Goal: Use online tool/utility: Utilize a website feature to perform a specific function

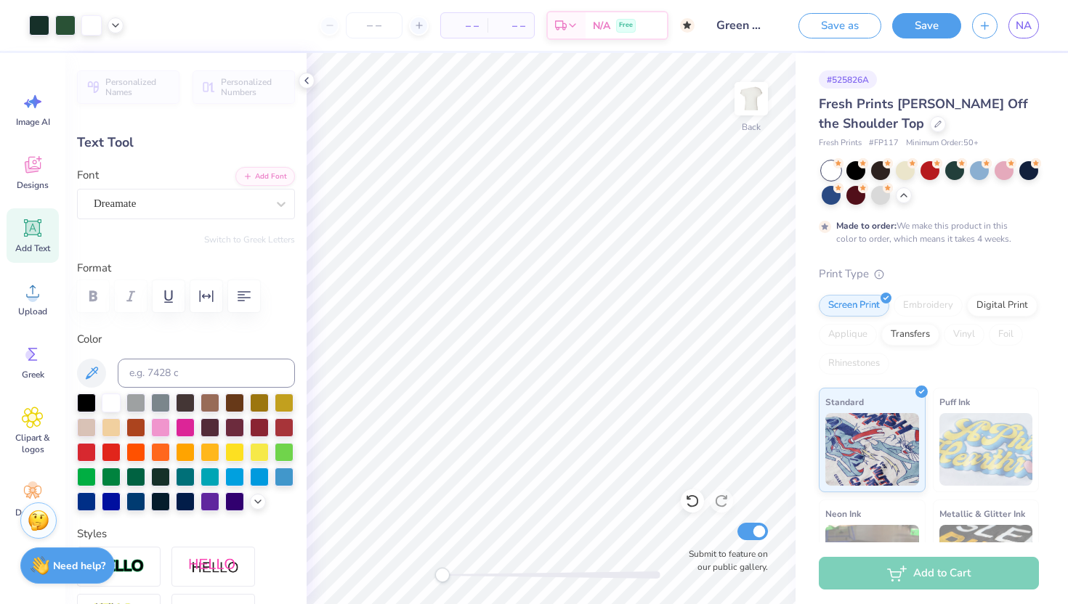
scroll to position [32, 0]
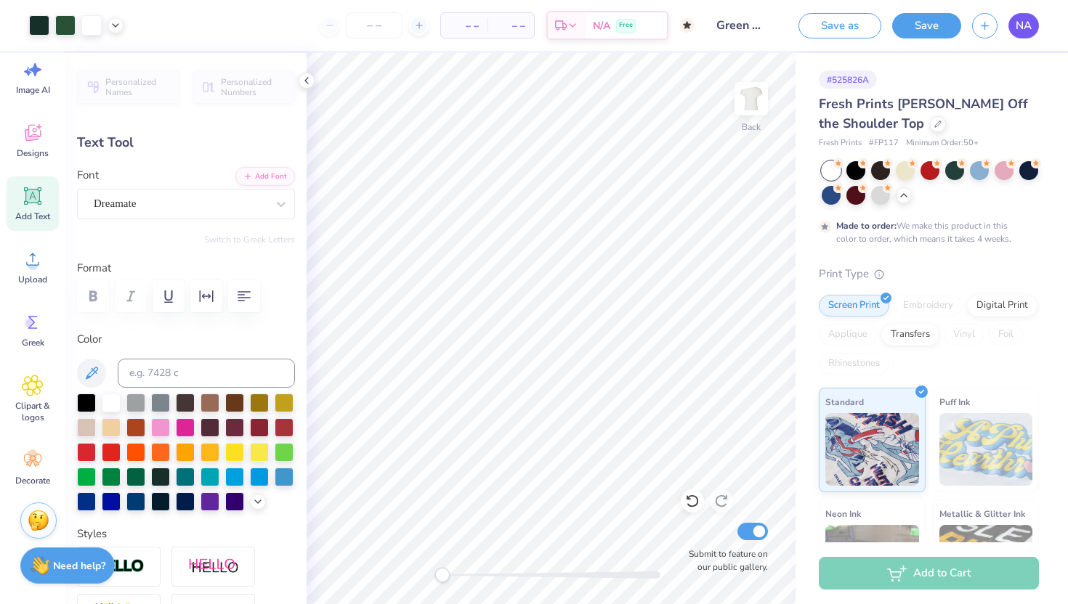
click at [1026, 28] on span "NA" at bounding box center [1024, 25] width 16 height 17
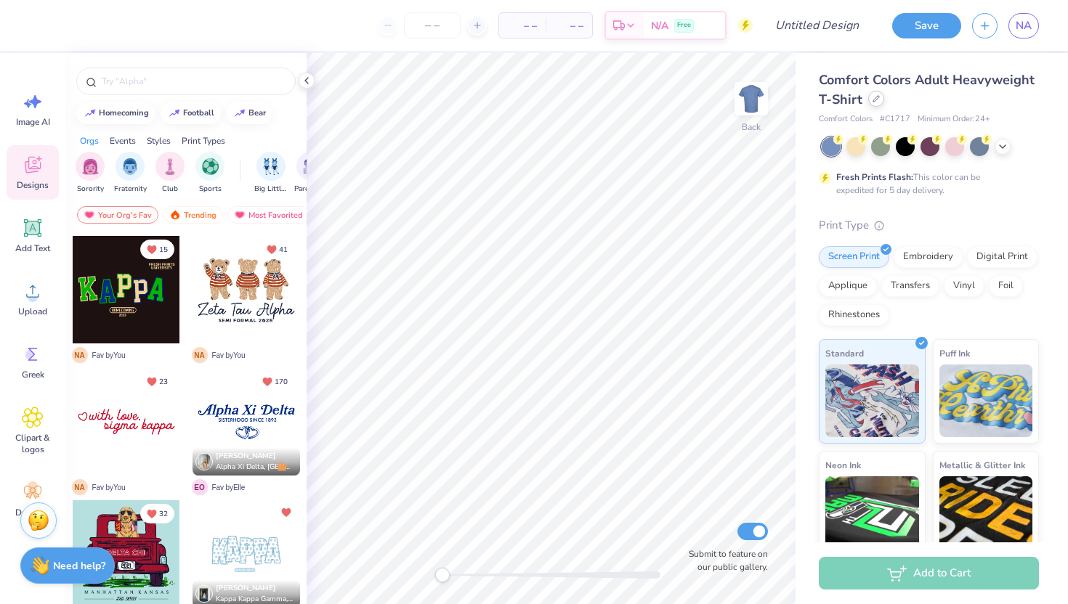
click at [870, 100] on div at bounding box center [876, 99] width 16 height 16
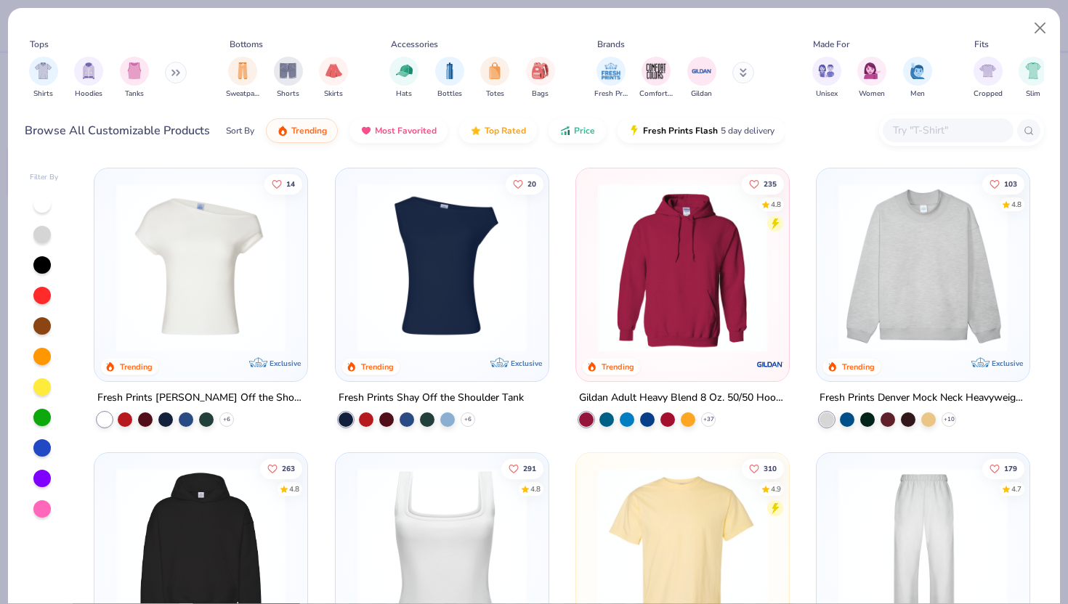
click at [912, 125] on input "text" at bounding box center [947, 130] width 112 height 17
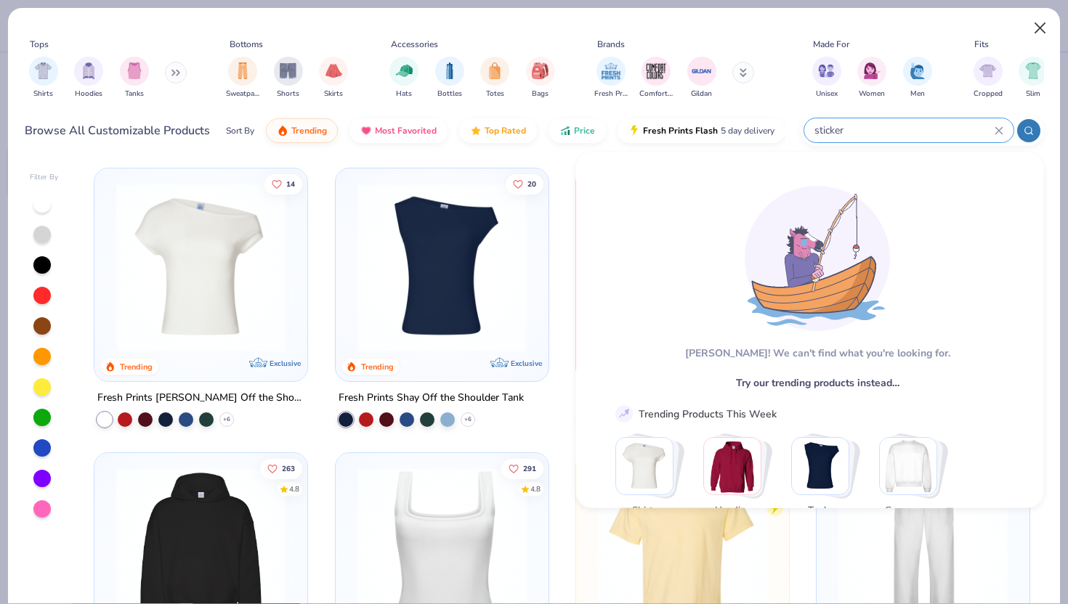
type input "sticker"
click at [1042, 17] on button "Close" at bounding box center [1040, 29] width 28 height 28
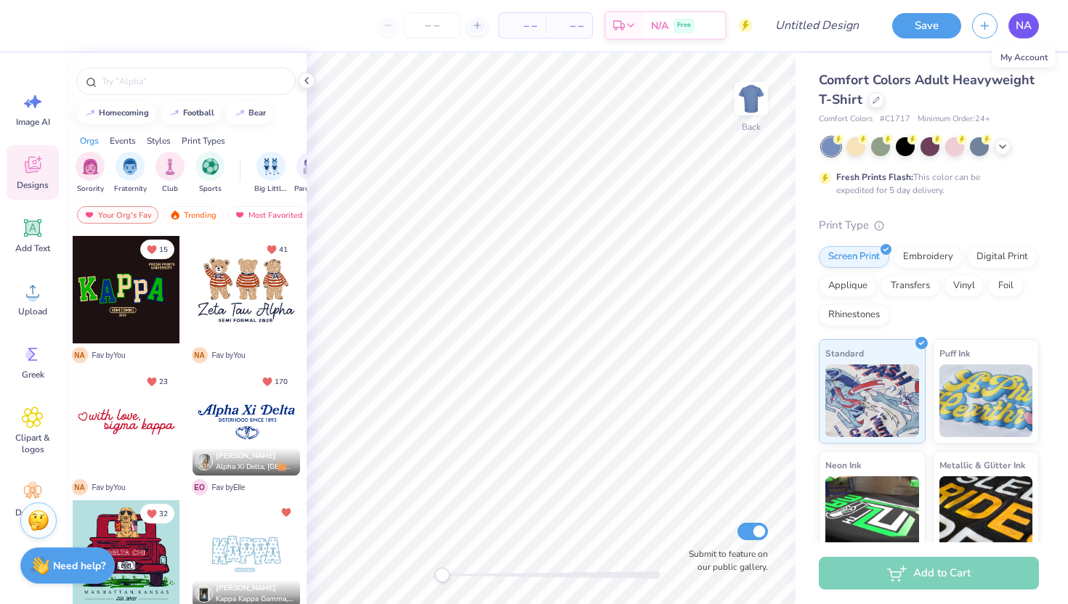
click at [1020, 25] on span "NA" at bounding box center [1024, 25] width 16 height 17
click at [872, 102] on div at bounding box center [876, 99] width 16 height 16
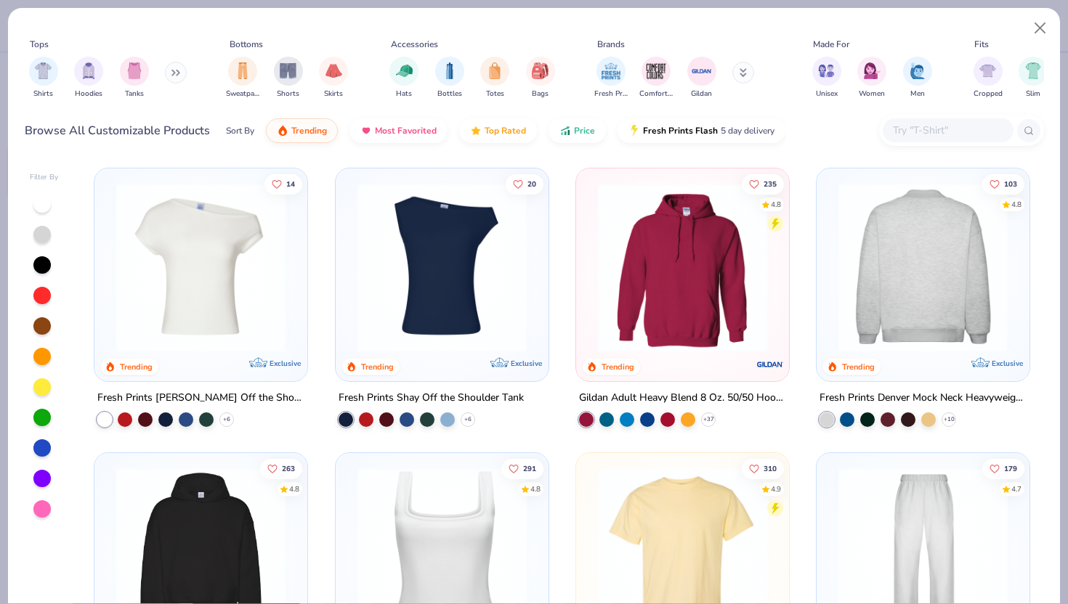
click at [831, 254] on img at bounding box center [739, 267] width 184 height 169
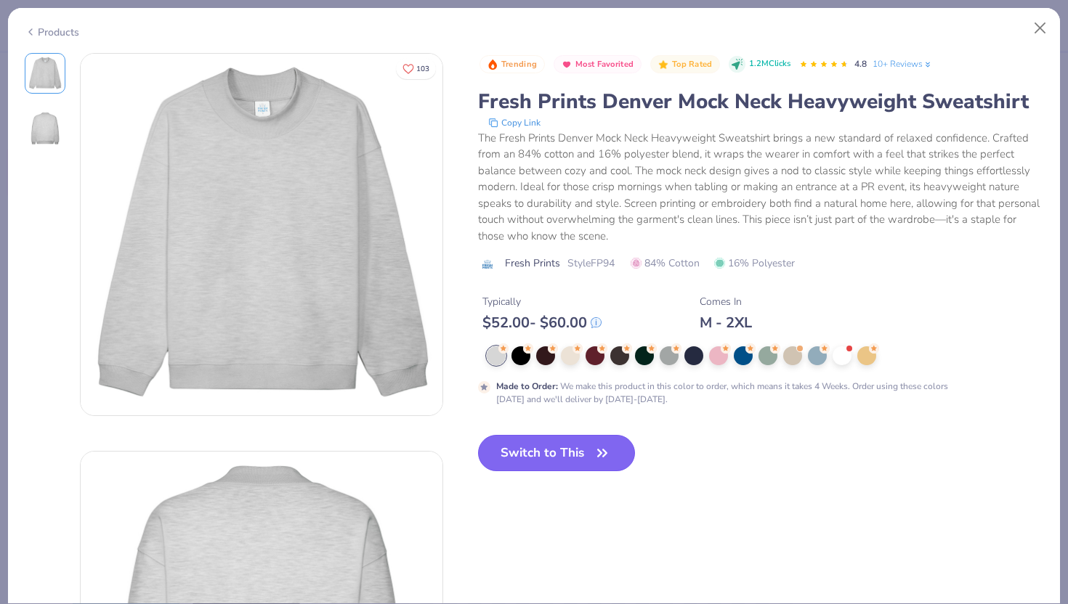
click at [578, 457] on button "Switch to This" at bounding box center [557, 453] width 158 height 36
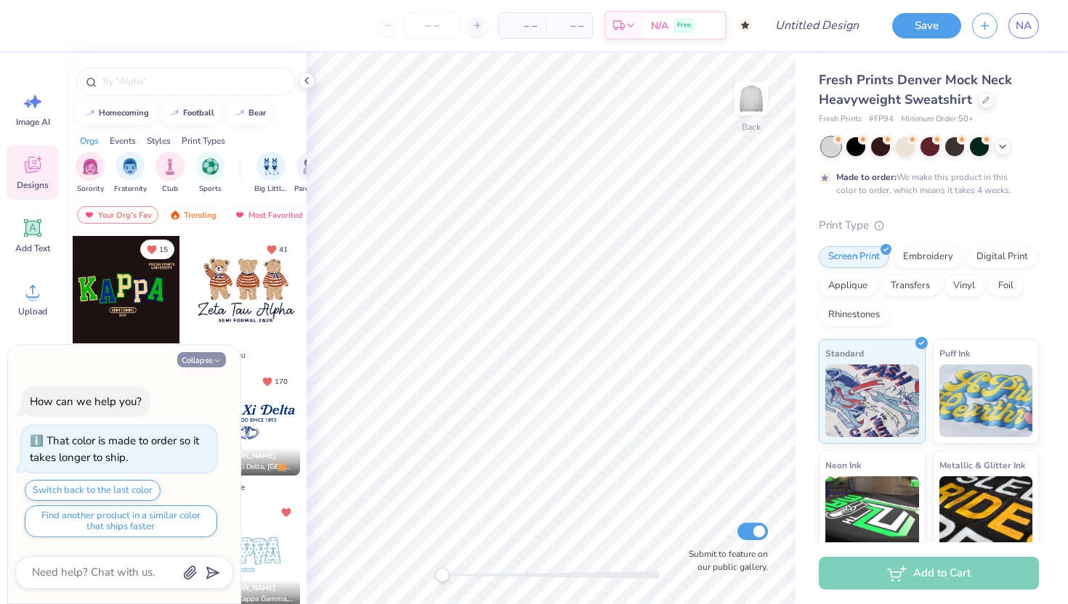
click at [200, 360] on button "Collapse" at bounding box center [201, 359] width 49 height 15
type textarea "x"
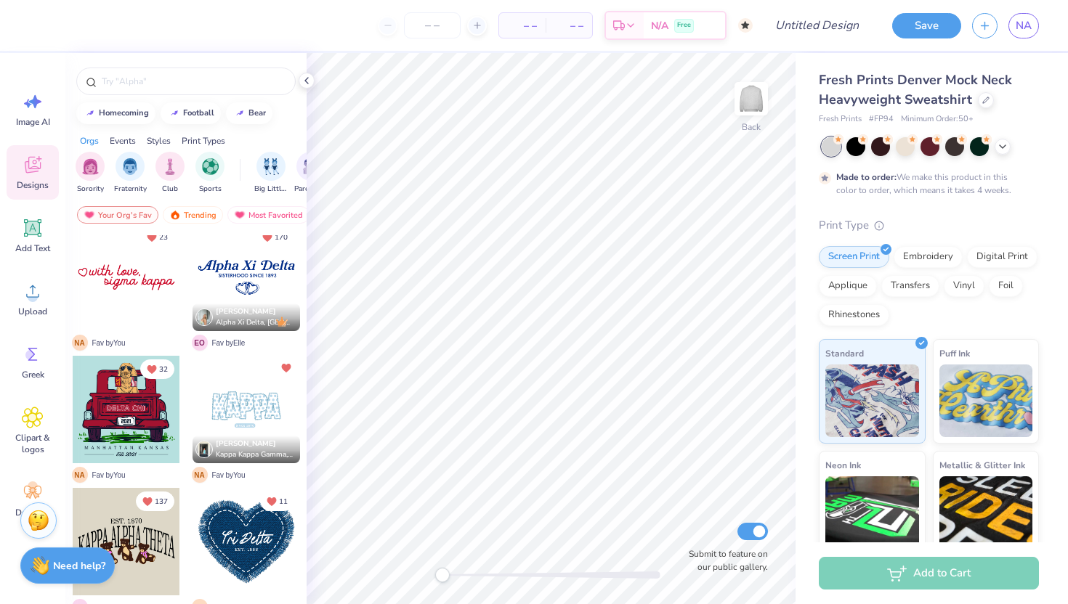
scroll to position [193, 0]
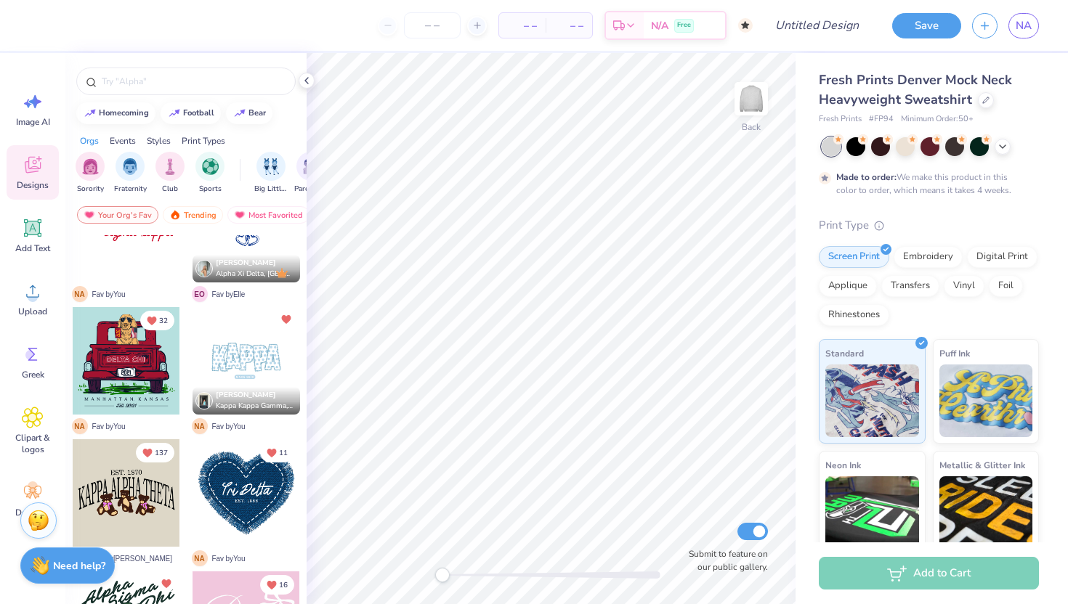
click at [219, 371] on div at bounding box center [247, 361] width 108 height 108
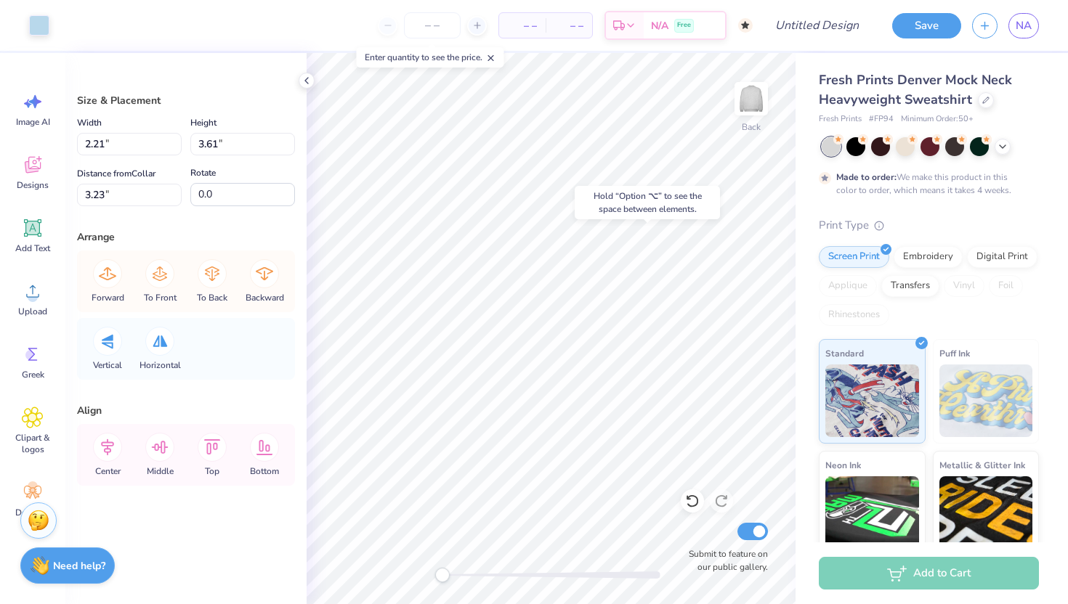
type input "2.05"
type input "3.46"
type input "3.31"
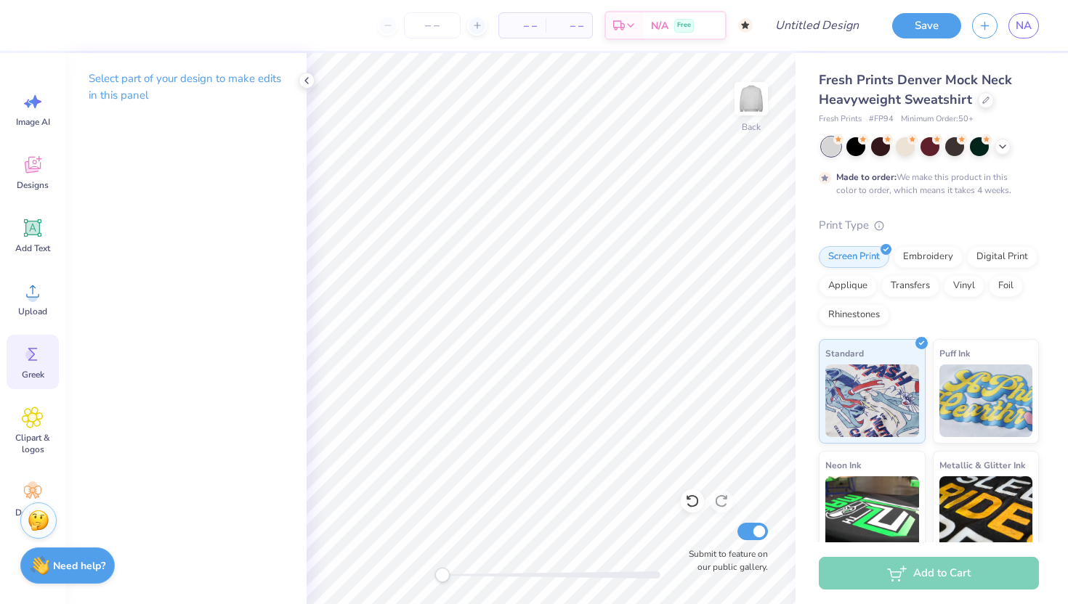
click at [31, 359] on circle at bounding box center [30, 355] width 10 height 10
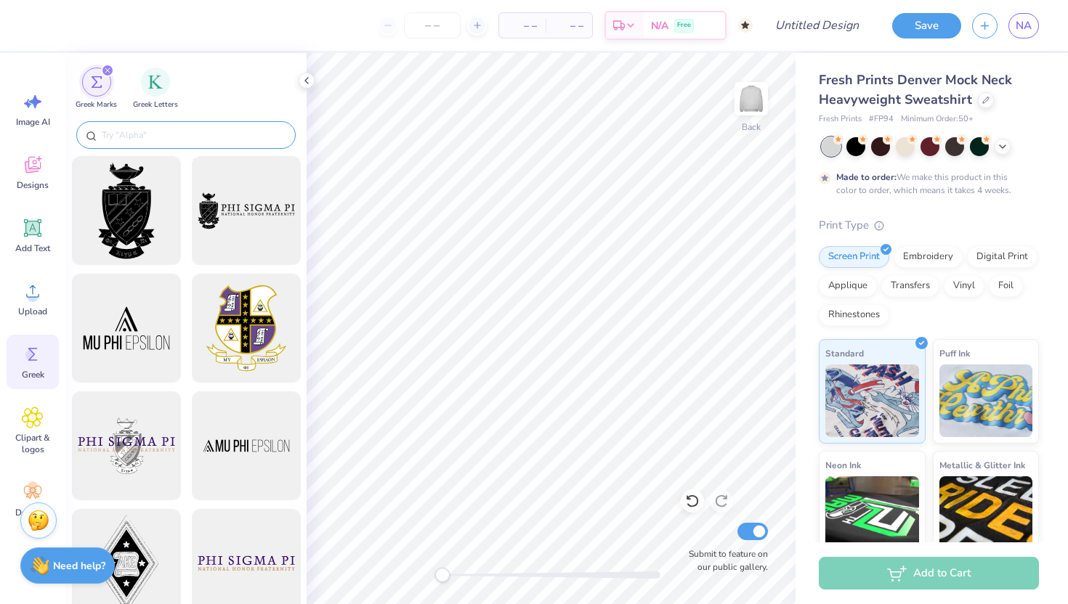
click at [166, 126] on div at bounding box center [185, 135] width 219 height 28
click at [158, 84] on img "filter for Greek Letters" at bounding box center [155, 80] width 15 height 15
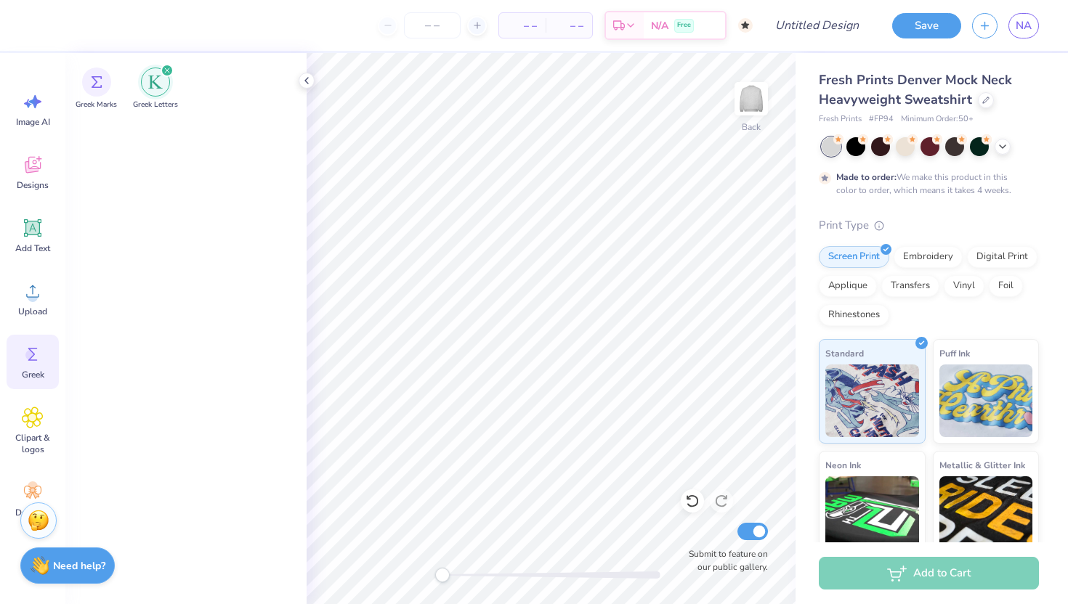
scroll to position [0, 0]
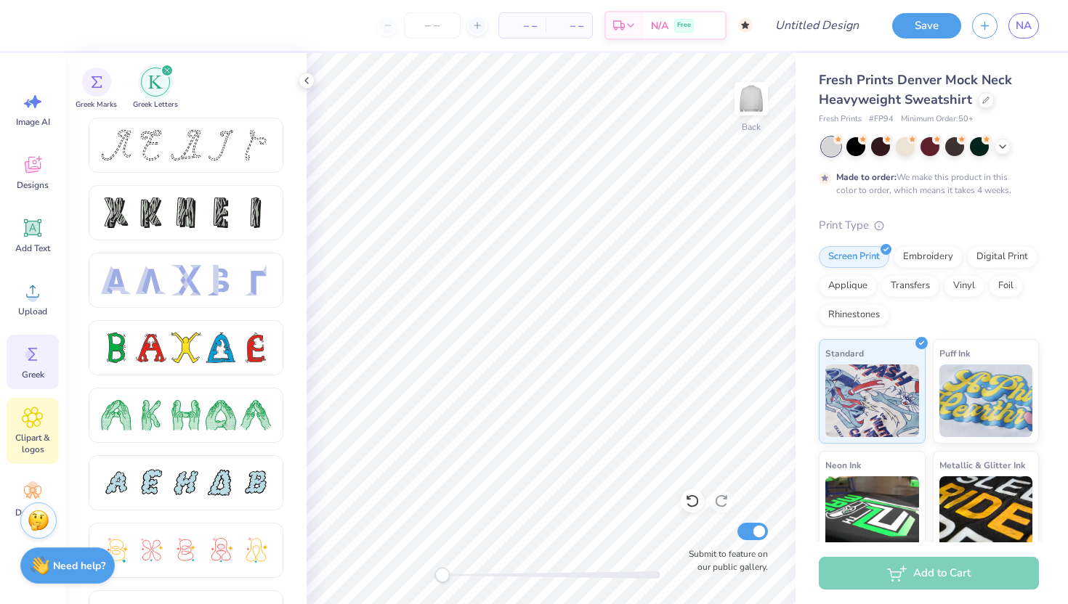
click at [36, 416] on icon at bounding box center [32, 417] width 9 height 9
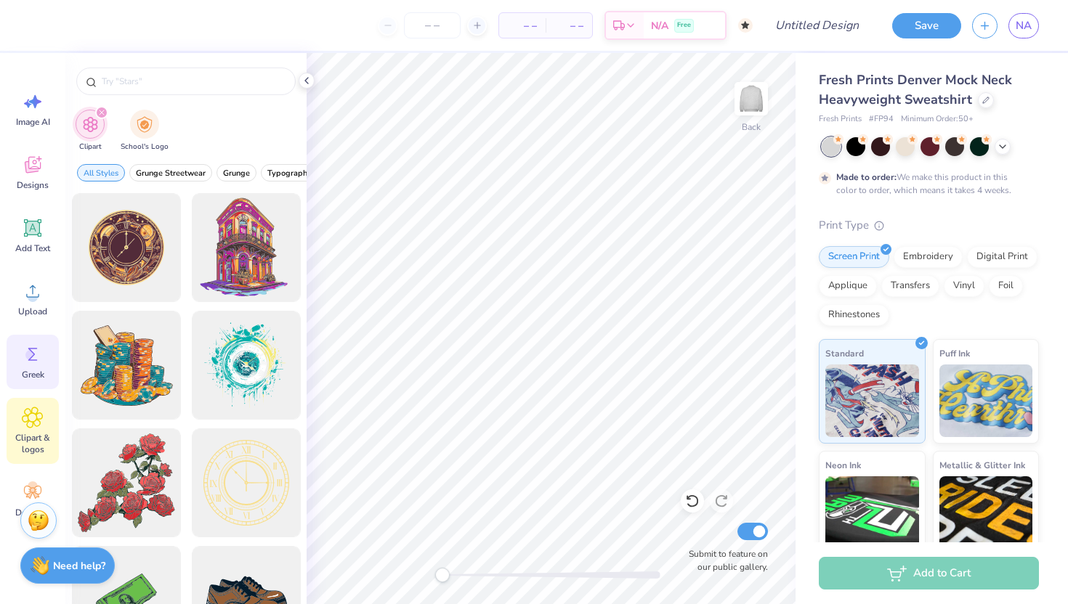
scroll to position [32, 0]
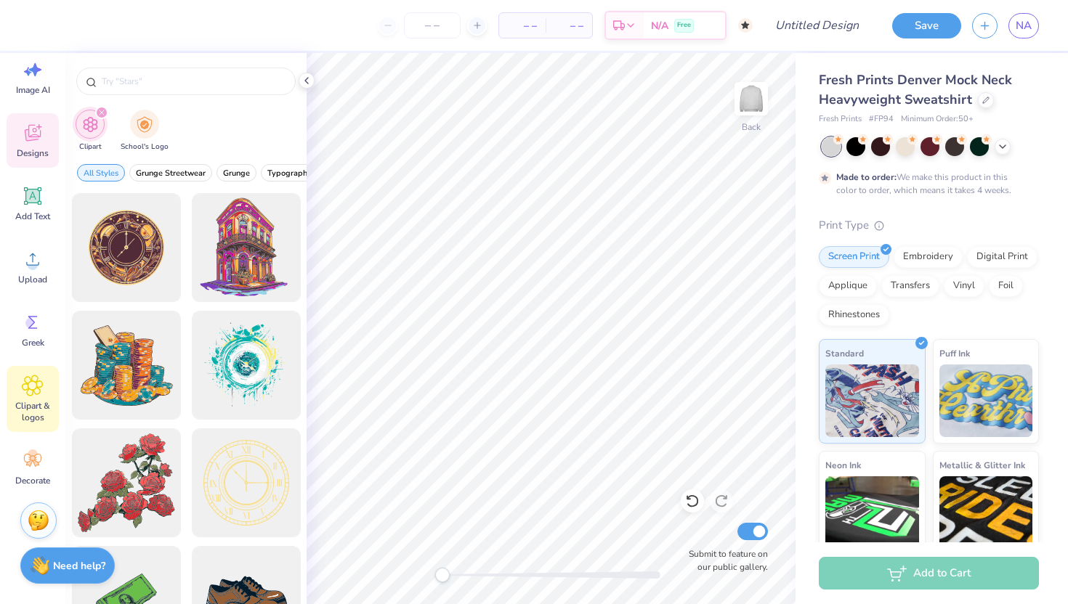
click at [39, 143] on icon at bounding box center [33, 133] width 22 height 22
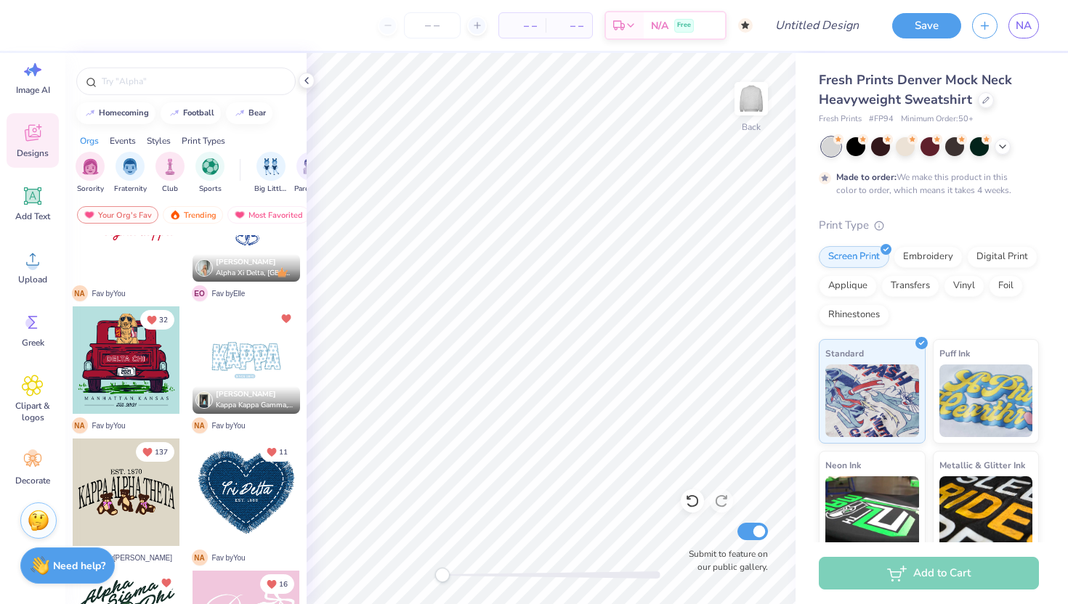
scroll to position [163, 0]
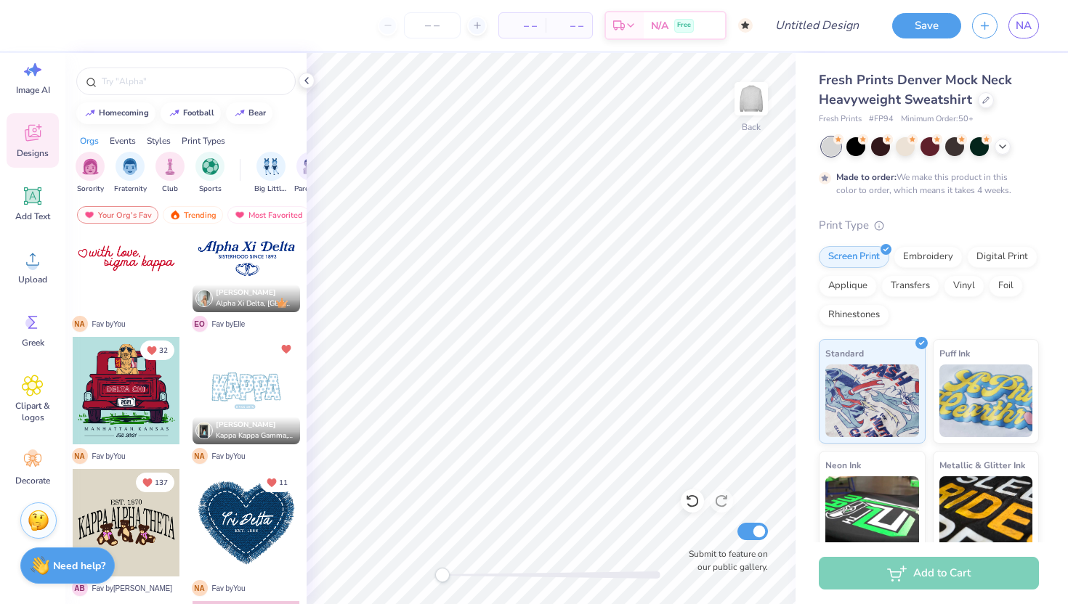
click at [228, 373] on div at bounding box center [247, 391] width 108 height 108
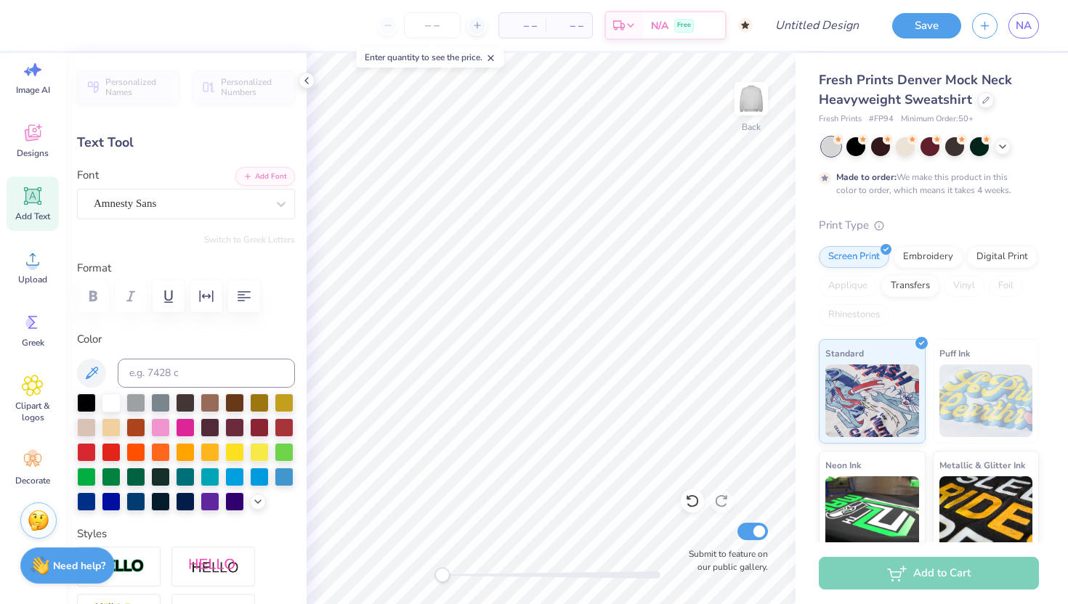
scroll to position [0, 2]
type textarea "since 1888"
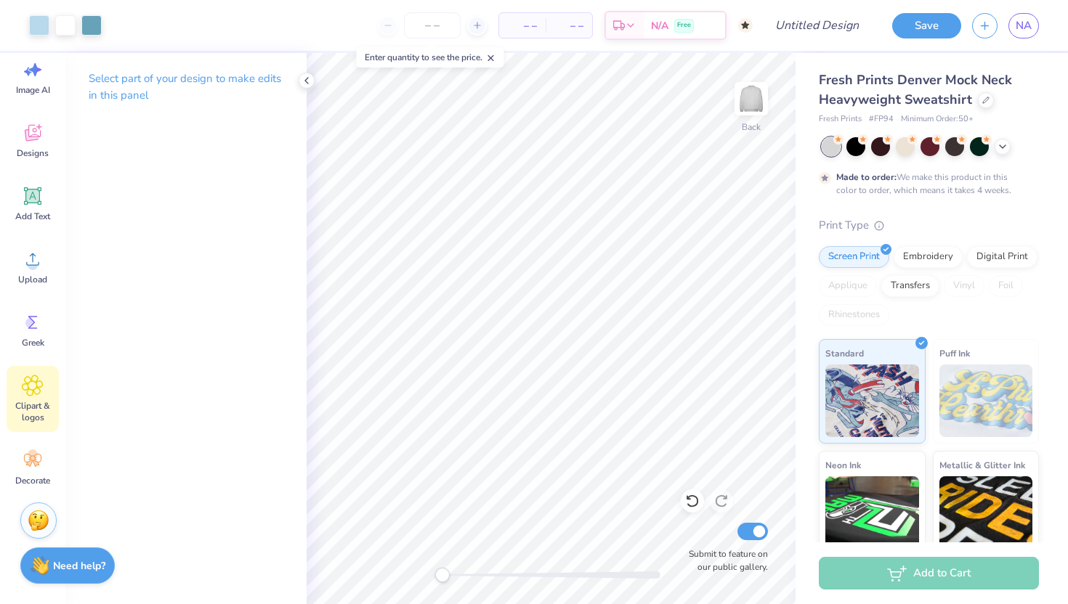
click at [21, 397] on div "Clipart & logos" at bounding box center [33, 399] width 52 height 66
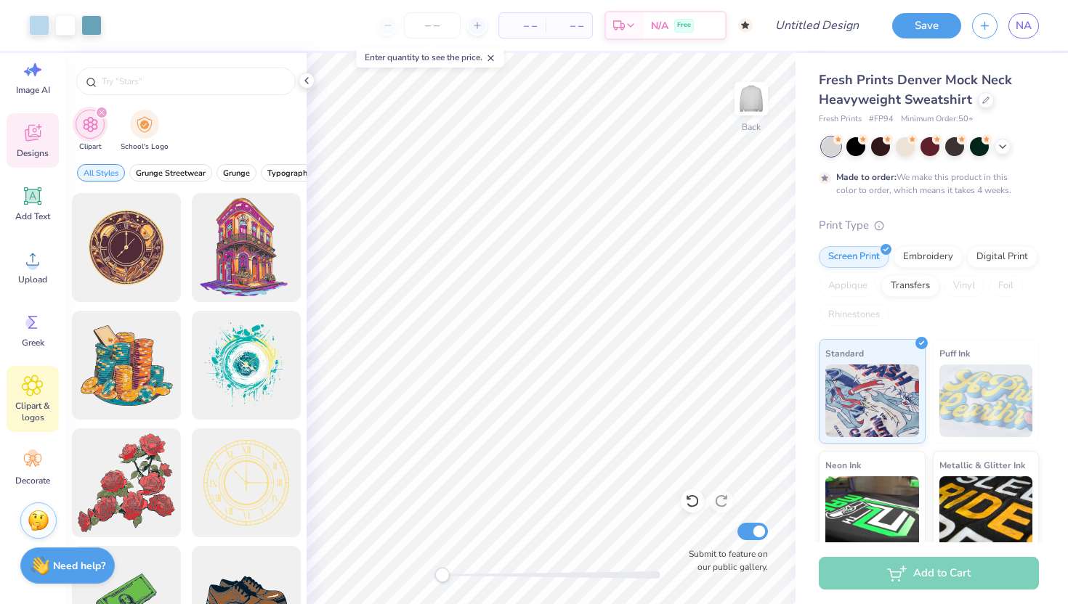
click at [36, 158] on span "Designs" at bounding box center [33, 153] width 32 height 12
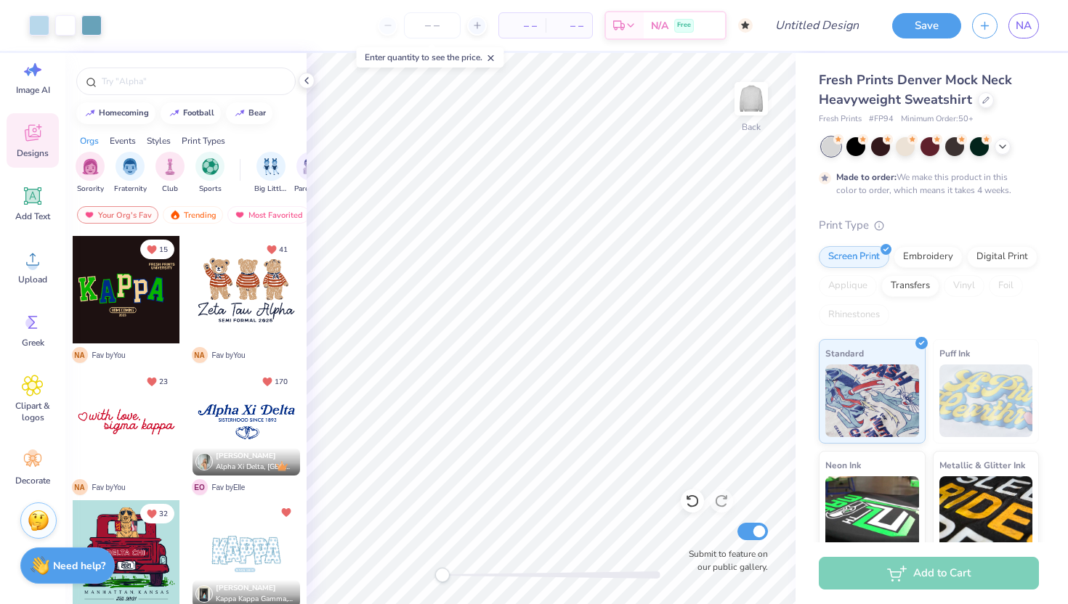
click at [208, 283] on div at bounding box center [247, 290] width 108 height 108
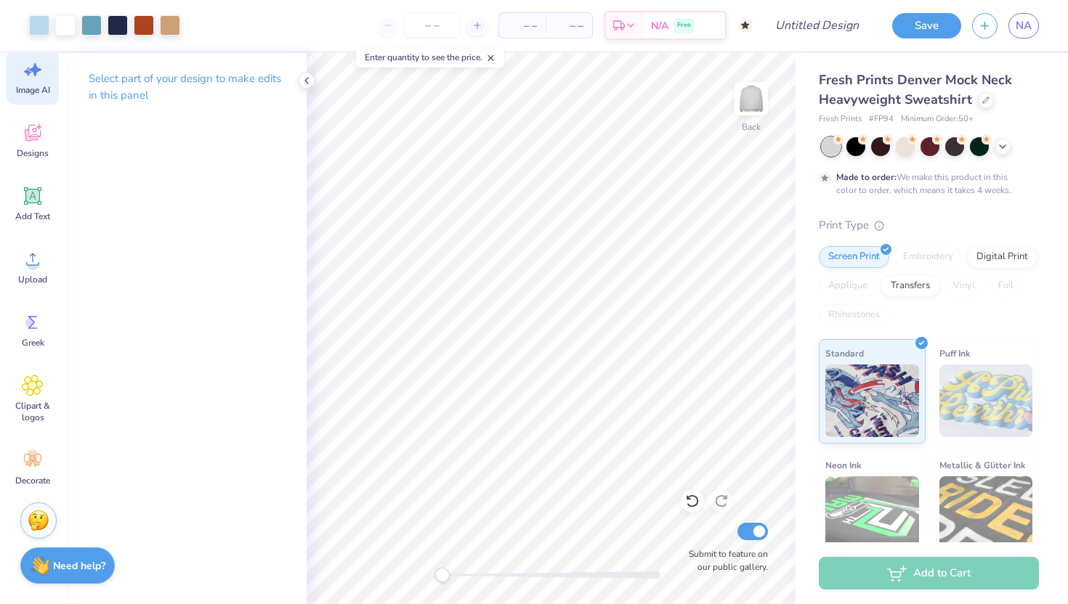
click at [37, 78] on icon at bounding box center [33, 70] width 22 height 22
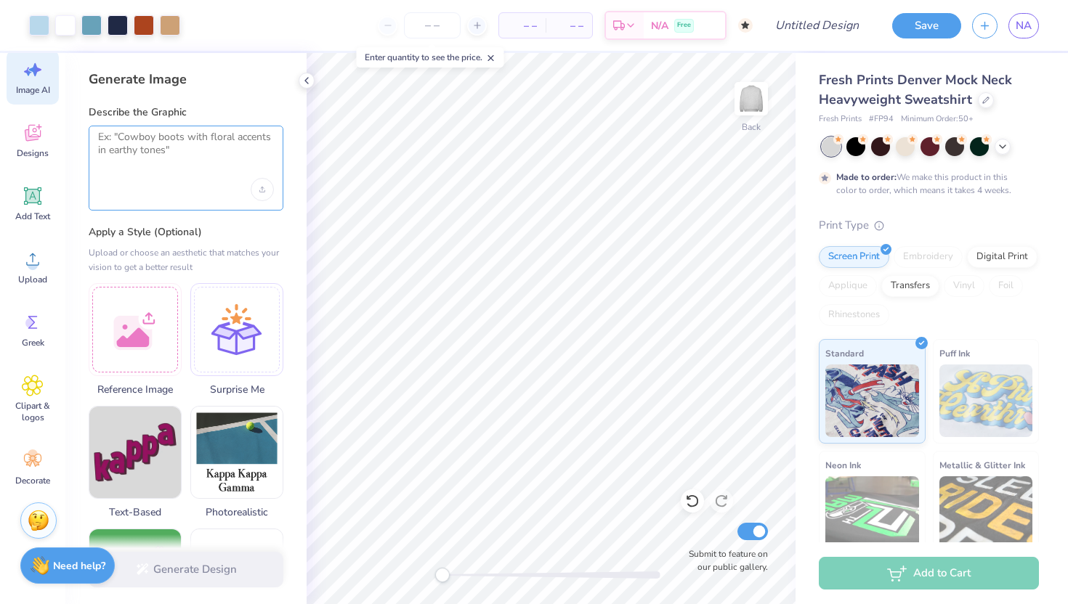
click at [191, 156] on textarea at bounding box center [186, 149] width 176 height 36
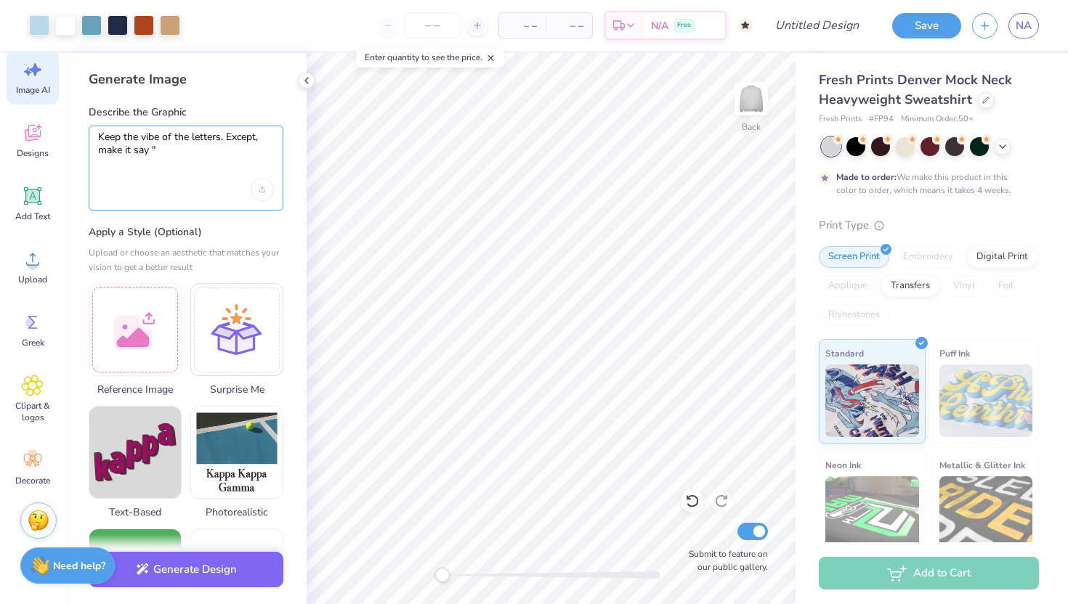
paste textarea "ΔΔΔ"
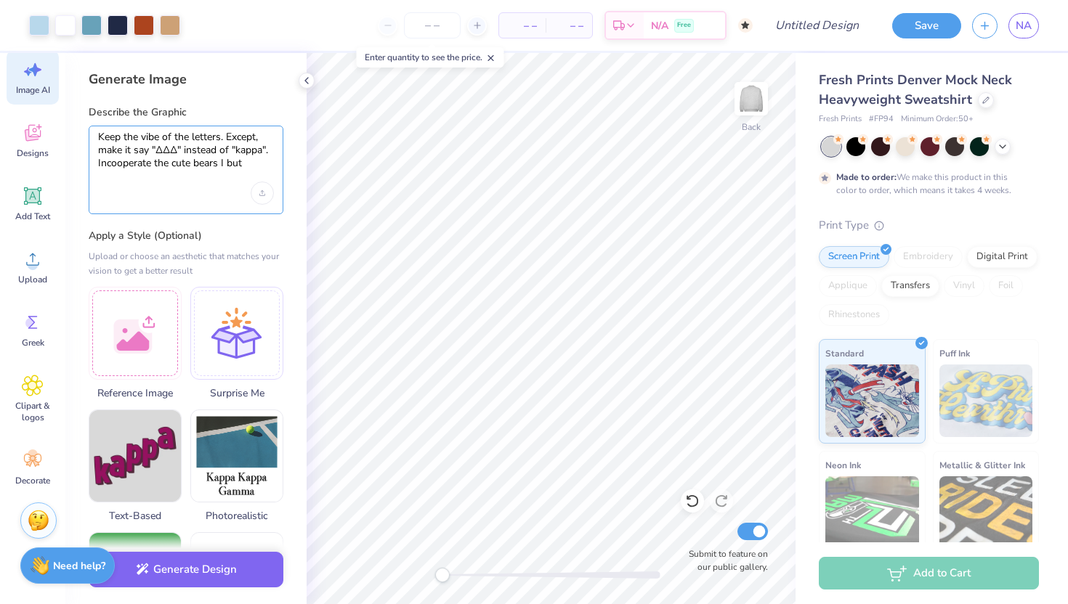
click at [119, 166] on textarea "Keep the vibe of the letters. Except, make it say "ΔΔΔ" instead of "kappa". Inc…" at bounding box center [186, 151] width 176 height 40
click at [239, 156] on textarea "Keep the vibe of the letters. Except, make it say "ΔΔΔ" instead of "kappa". Inc…" at bounding box center [186, 151] width 176 height 40
click at [113, 162] on textarea "Keep the vibe of the letters. Except, make it say "ΔΔΔ" instead of "kappa". Inc…" at bounding box center [186, 151] width 176 height 40
click at [232, 158] on textarea "Keep the vibe of the letters. Except, make it say "ΔΔΔ" instead of "kappa". Inc…" at bounding box center [186, 151] width 176 height 40
click at [252, 158] on textarea "Keep the vibe of the letters. Except, make it say "ΔΔΔ" instead of "kappa". Inc…" at bounding box center [186, 151] width 176 height 40
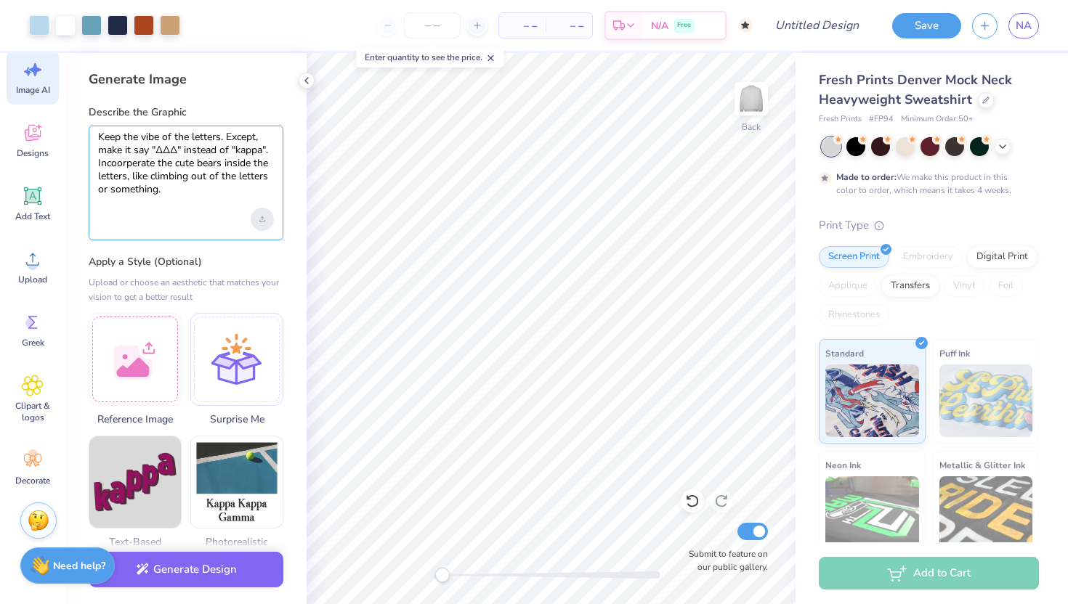
type textarea "Keep the vibe of the letters. Except, make it say "ΔΔΔ" instead of "kappa". Inc…"
click at [264, 222] on icon "Upload image" at bounding box center [261, 220] width 5 height 1
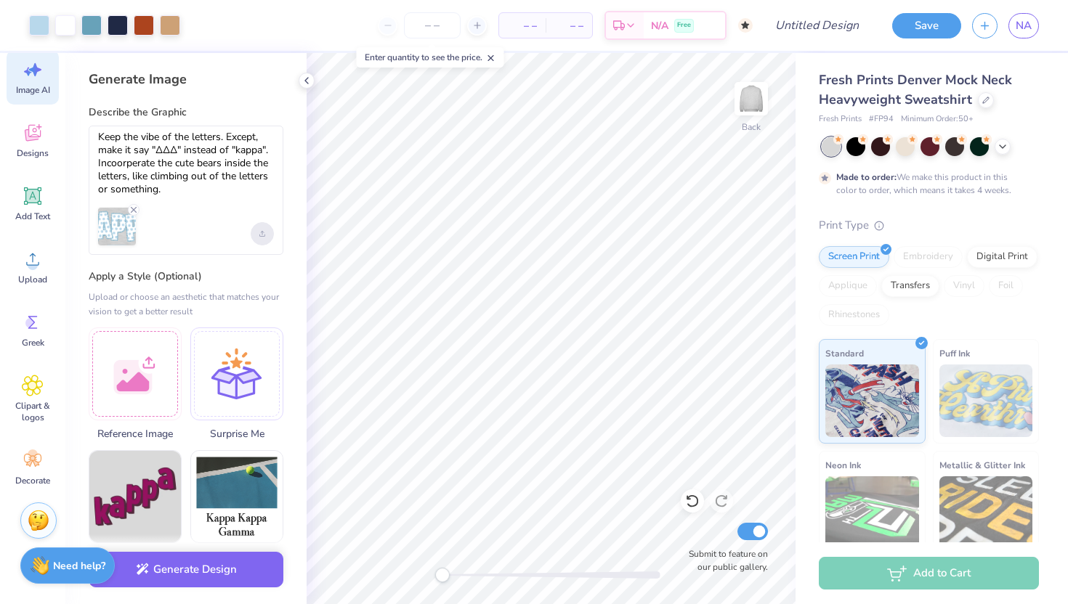
click at [254, 235] on div "Upload image" at bounding box center [262, 233] width 23 height 23
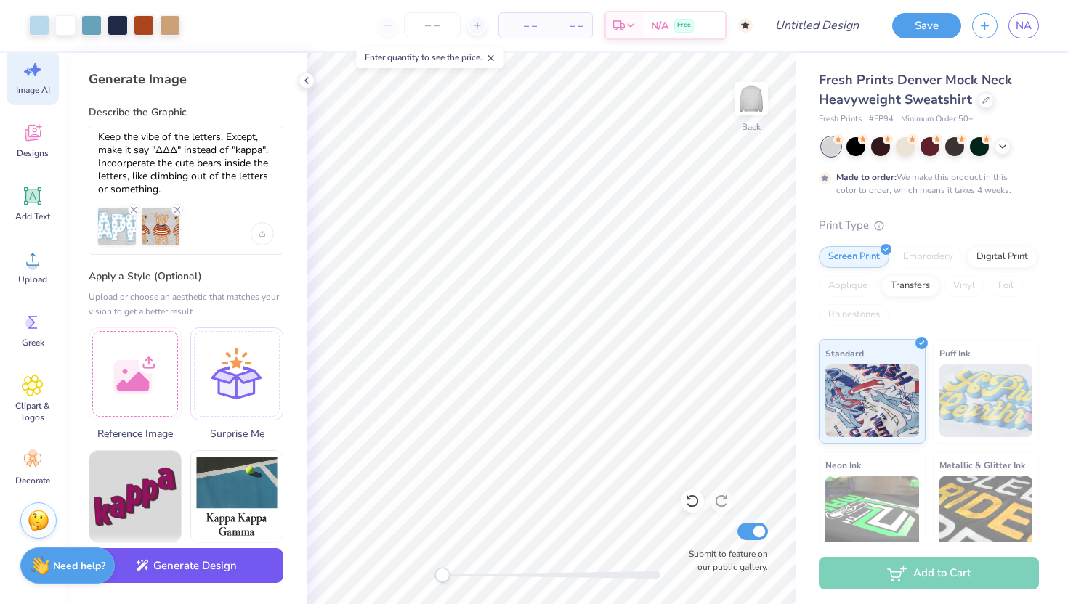
click at [196, 570] on button "Generate Design" at bounding box center [186, 566] width 195 height 36
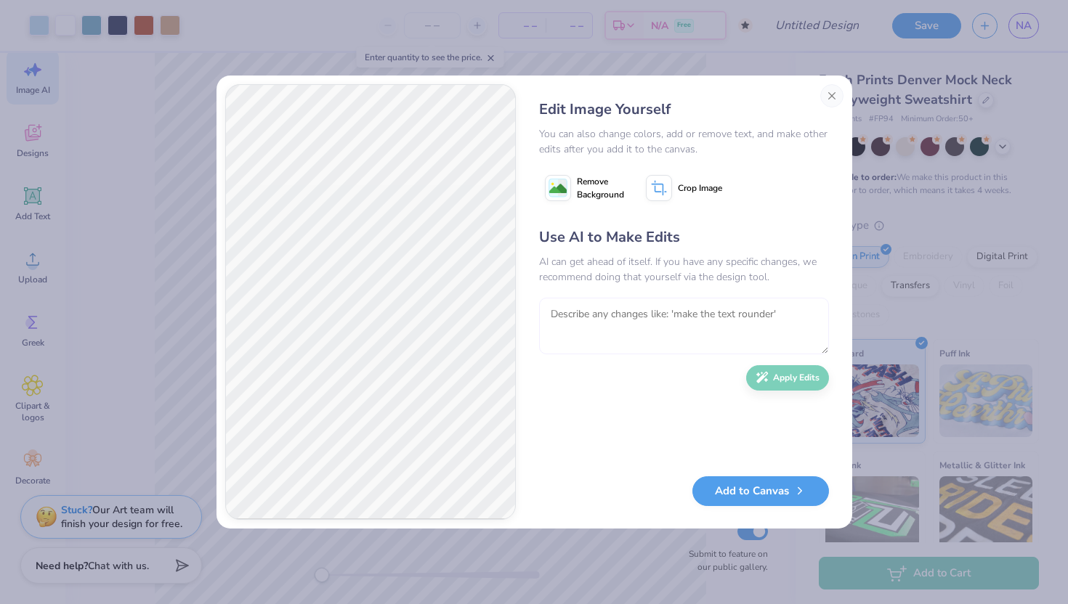
click at [624, 320] on textarea at bounding box center [684, 326] width 290 height 57
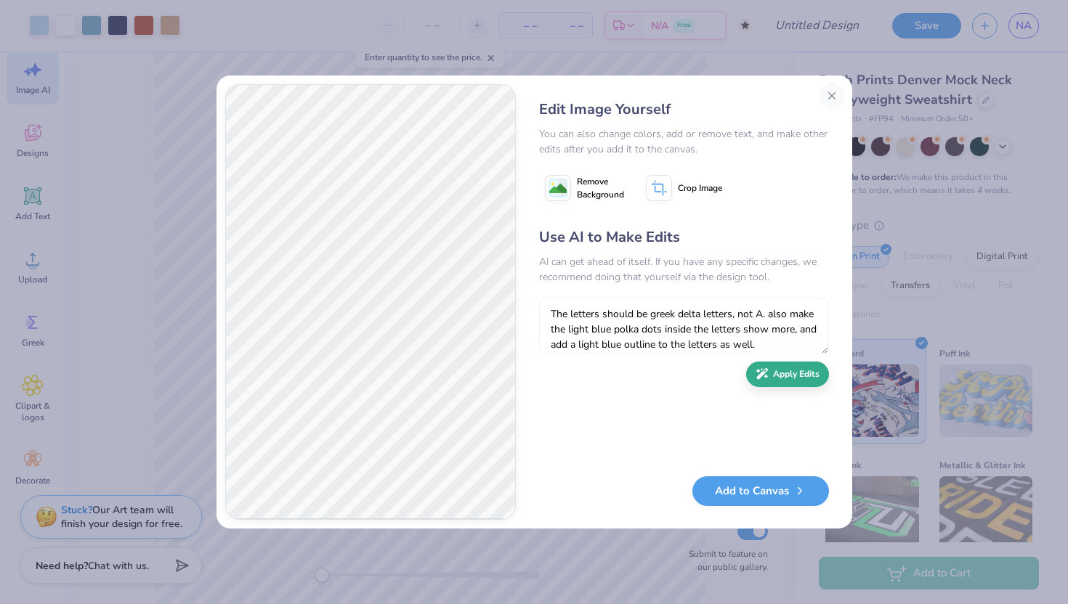
type textarea "The letters should be greek delta letters, not A. also make the light blue polk…"
click at [812, 378] on button "Apply Edits" at bounding box center [787, 374] width 83 height 25
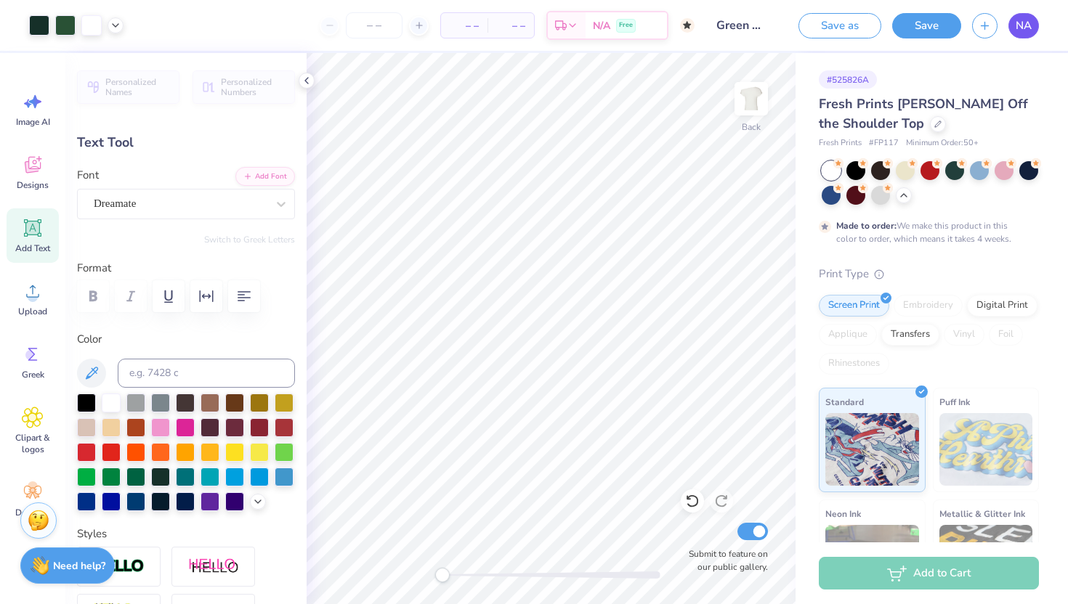
scroll to position [32, 0]
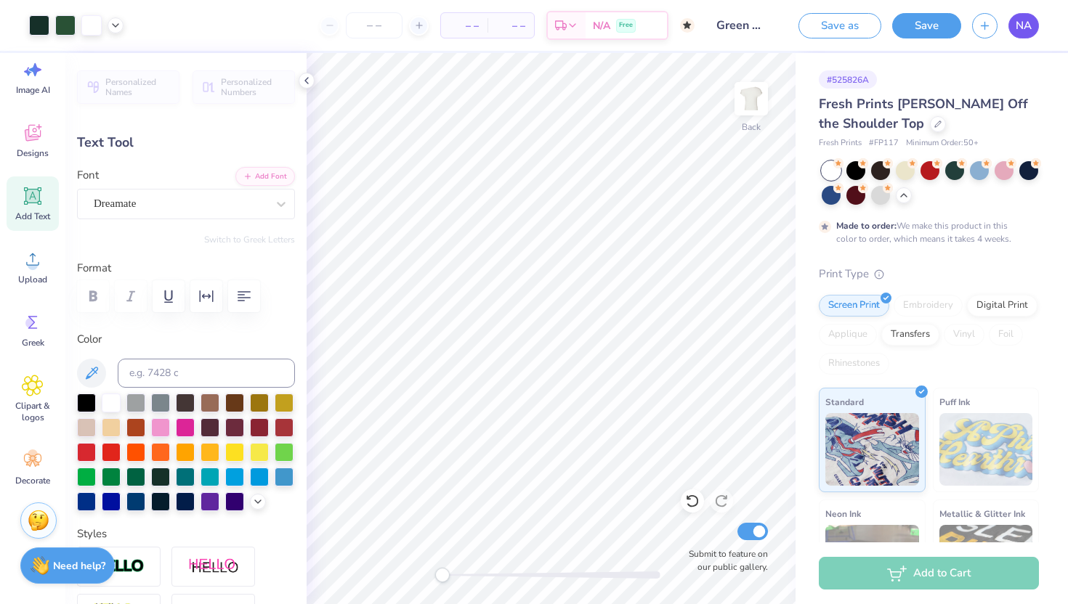
click at [1016, 18] on span "NA" at bounding box center [1024, 25] width 16 height 17
